Goal: Transaction & Acquisition: Purchase product/service

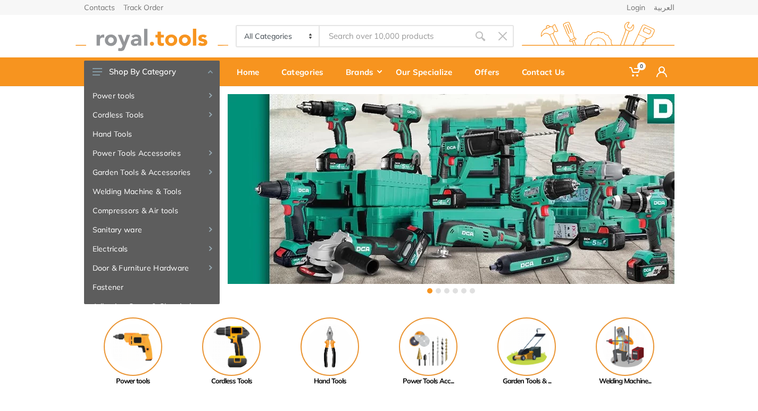
type input "TBLI20065"
click at [392, 49] on div "All Categories Power tools Cordless Tools Hand Tools Power Tools Accessories Sa…" at bounding box center [379, 36] width 607 height 43
click at [377, 34] on body "0 0" at bounding box center [379, 205] width 758 height 411
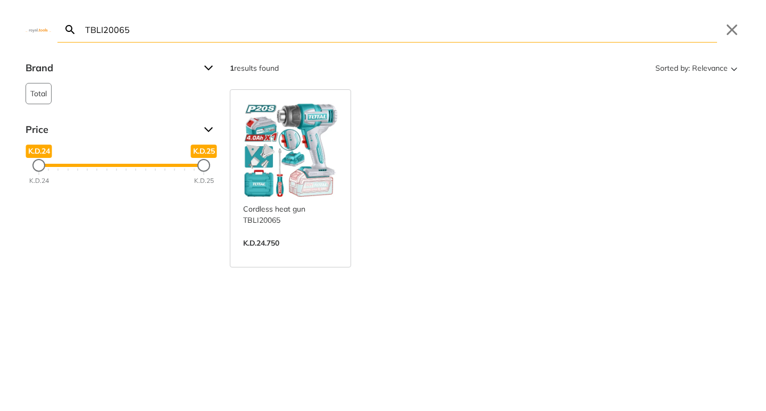
click at [48, 29] on img at bounding box center [39, 29] width 26 height 5
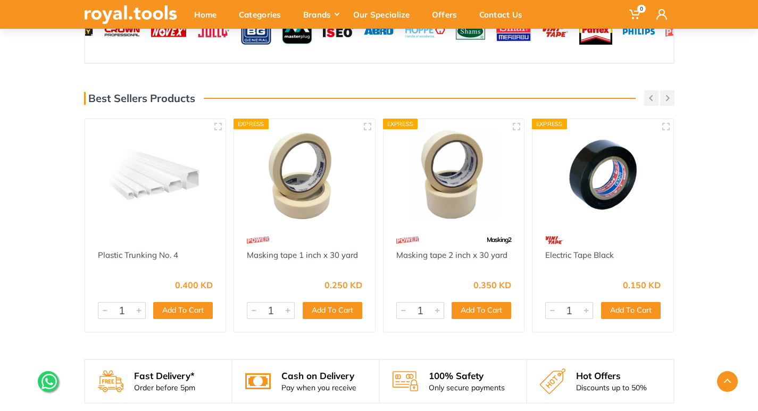
scroll to position [1061, 0]
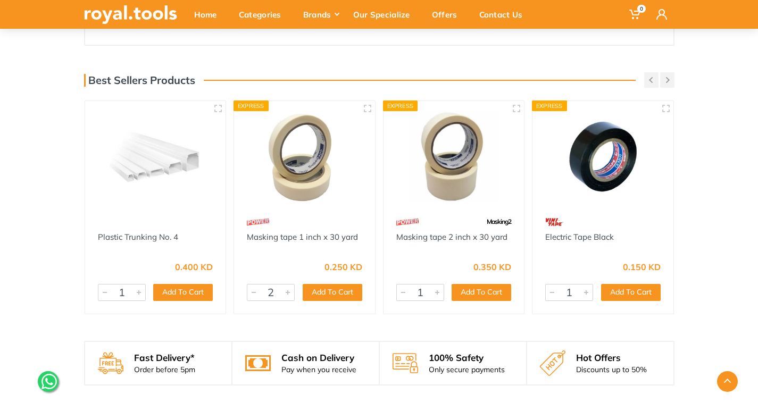
click at [283, 290] on div at bounding box center [288, 293] width 13 height 16
type input "4"
click at [283, 290] on div at bounding box center [288, 293] width 13 height 16
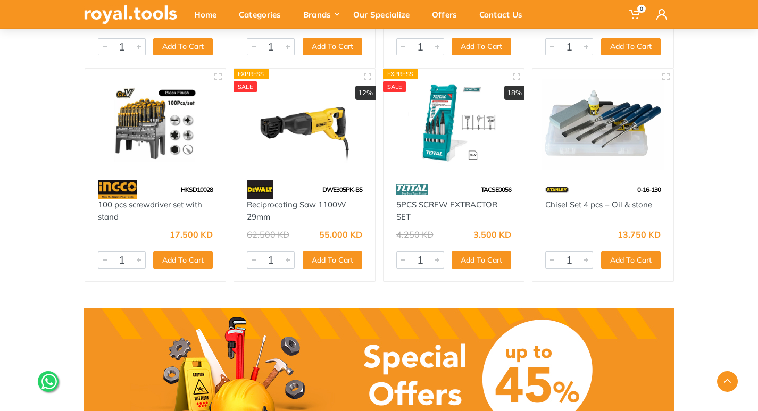
scroll to position [345, 0]
